Goal: Complete application form

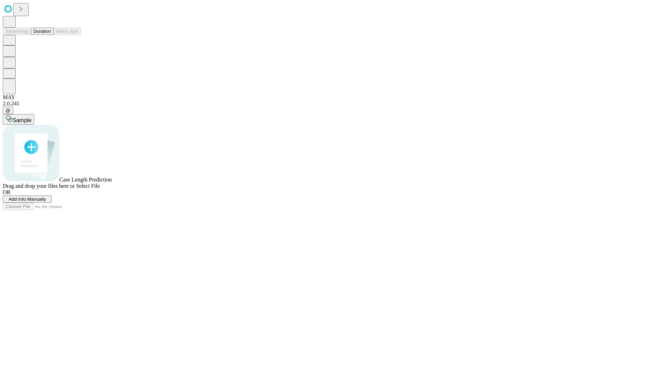
click at [46, 202] on span "Add Info Manually" at bounding box center [27, 199] width 37 height 5
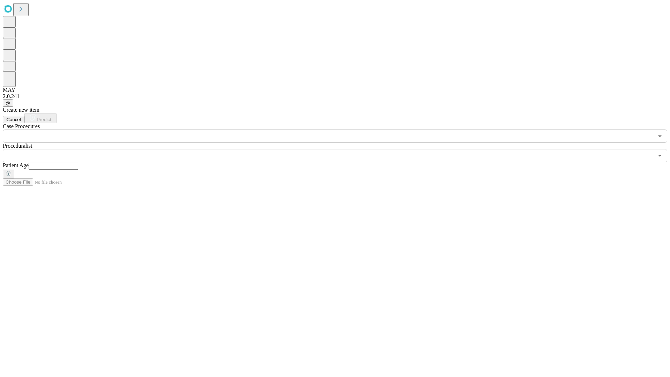
click at [78, 163] on input "text" at bounding box center [54, 166] width 50 height 7
type input "**"
click at [340, 149] on input "text" at bounding box center [328, 155] width 651 height 13
